Goal: Information Seeking & Learning: Find specific page/section

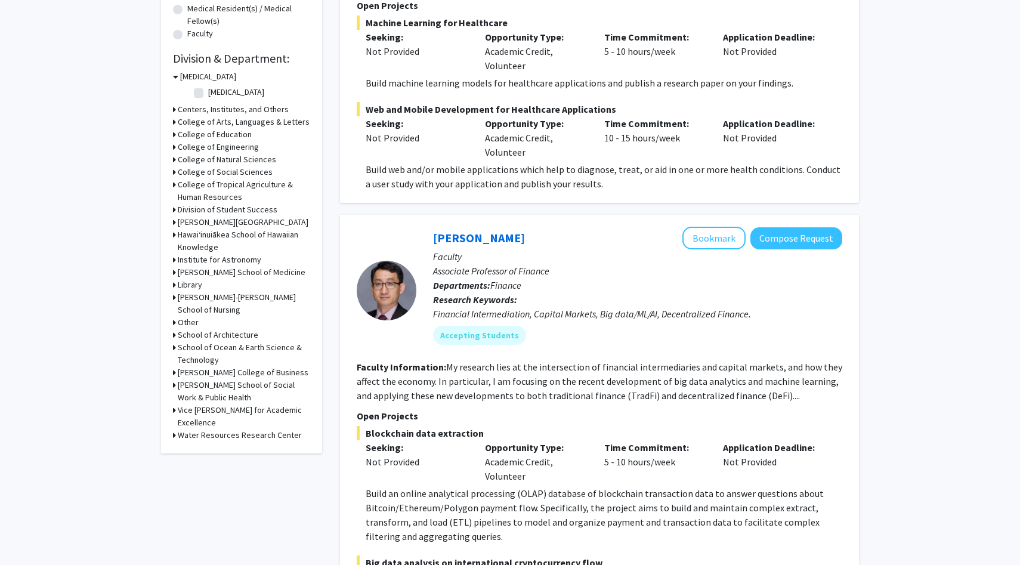
scroll to position [317, 0]
click at [263, 270] on h3 "[PERSON_NAME] School of Medicine" at bounding box center [242, 271] width 128 height 13
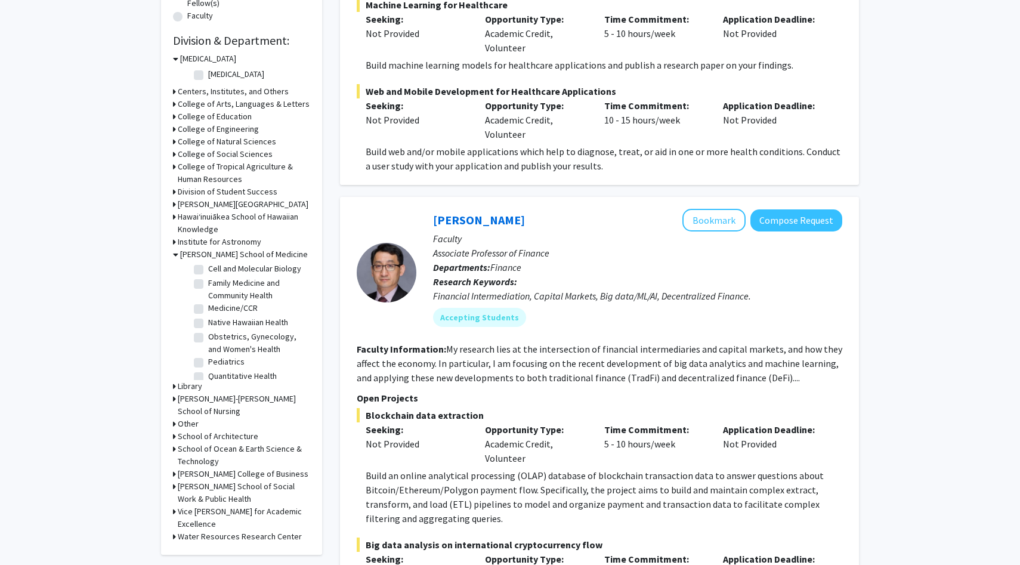
scroll to position [0, 0]
click at [208, 271] on label "(Select All)" at bounding box center [227, 270] width 38 height 13
click at [208, 271] on input "(Select All)" at bounding box center [212, 268] width 8 height 8
checkbox input "true"
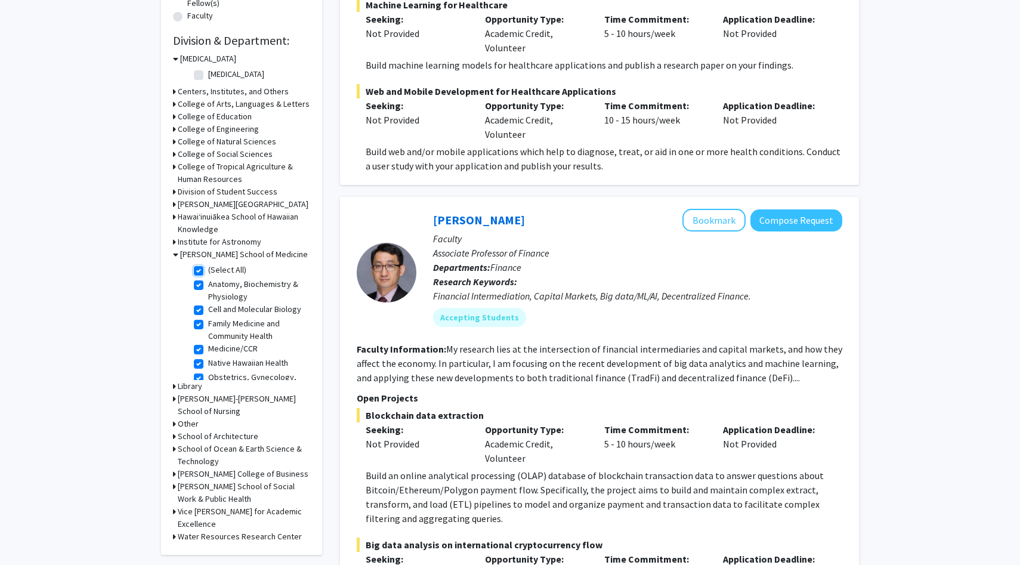
checkbox input "true"
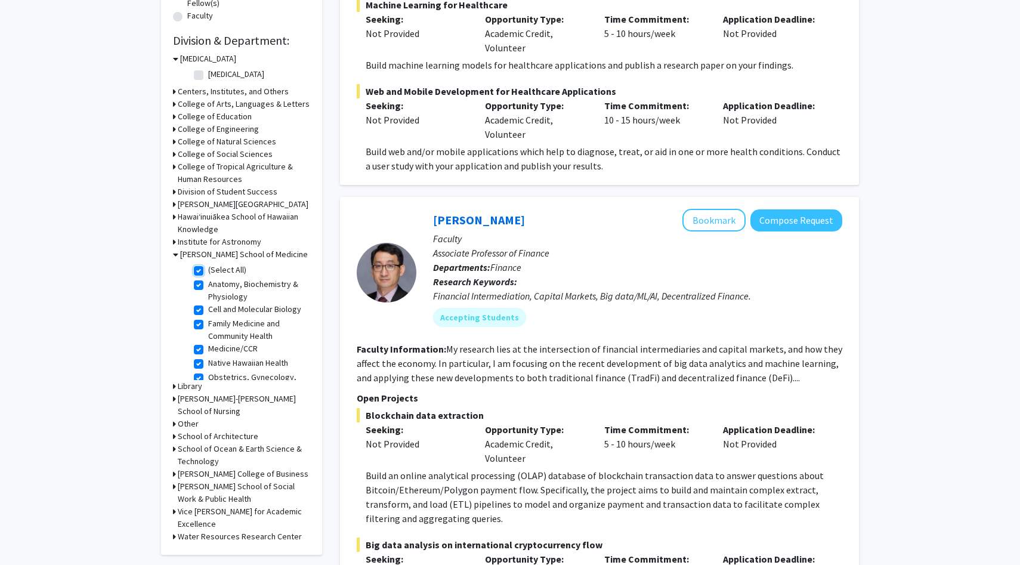
checkbox input "true"
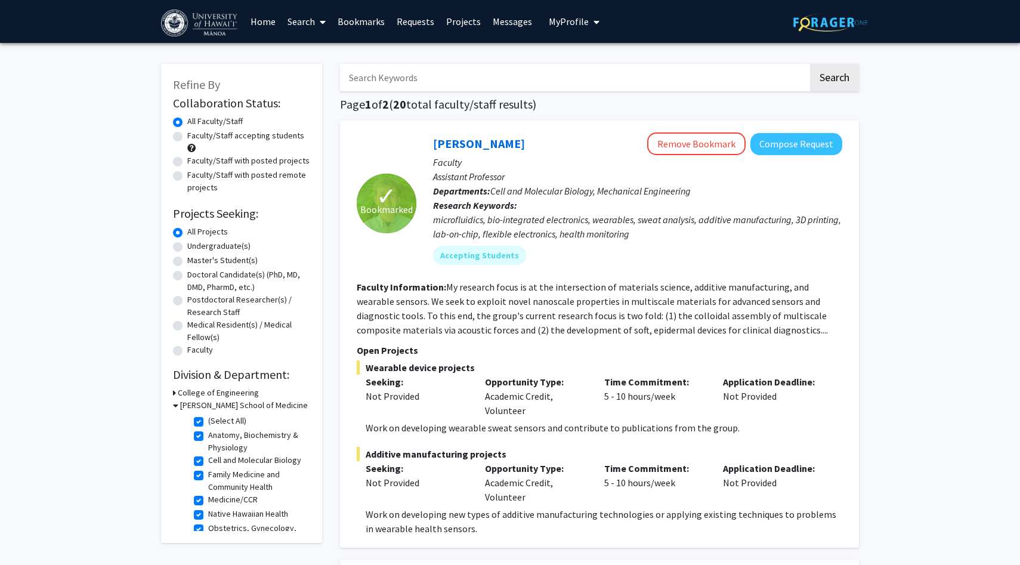
click at [208, 417] on label "(Select All)" at bounding box center [227, 420] width 38 height 13
click at [208, 417] on input "(Select All)" at bounding box center [212, 418] width 8 height 8
checkbox input "false"
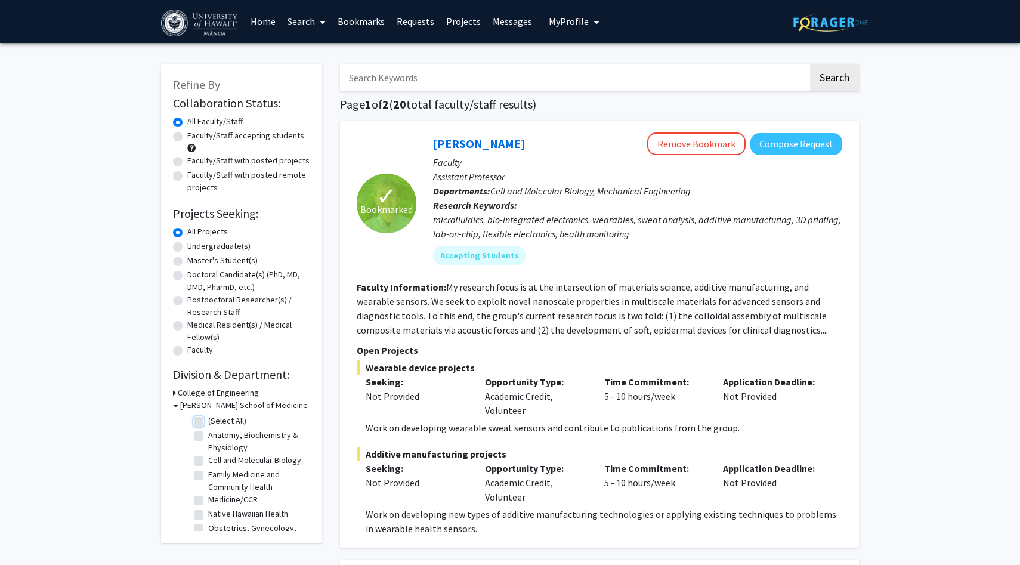
checkbox input "false"
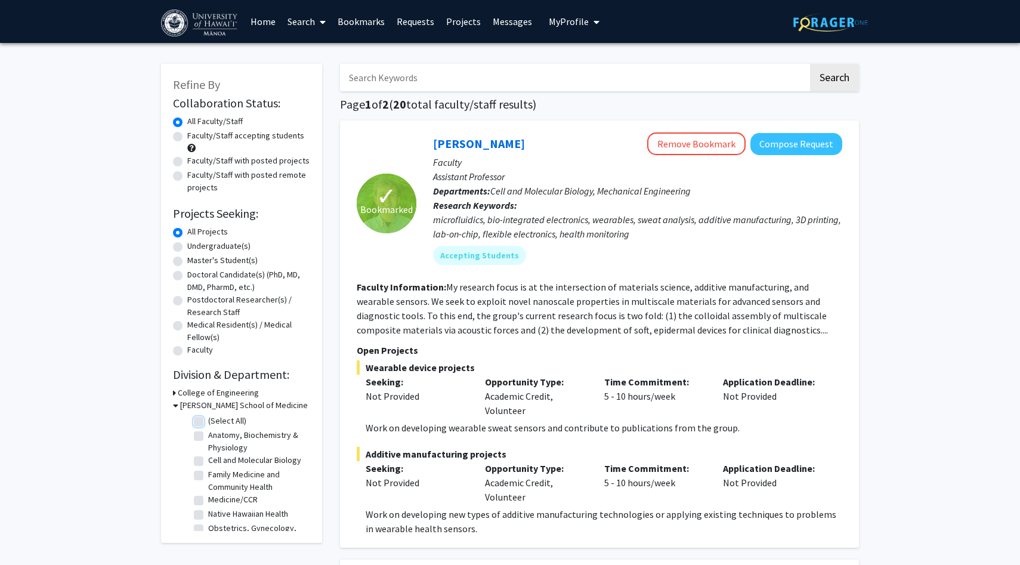
checkbox input "false"
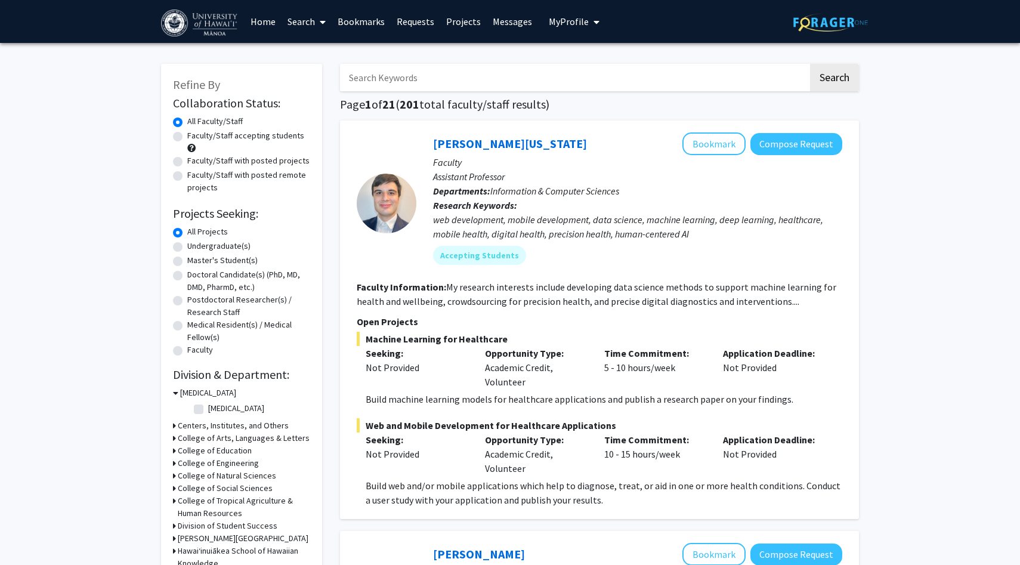
scroll to position [88, 0]
